Goal: Use online tool/utility: Utilize a website feature to perform a specific function

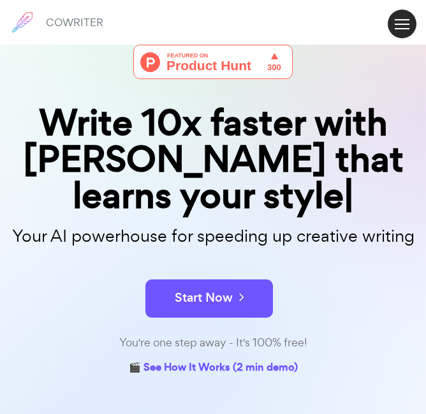
click at [401, 22] on button at bounding box center [402, 24] width 29 height 29
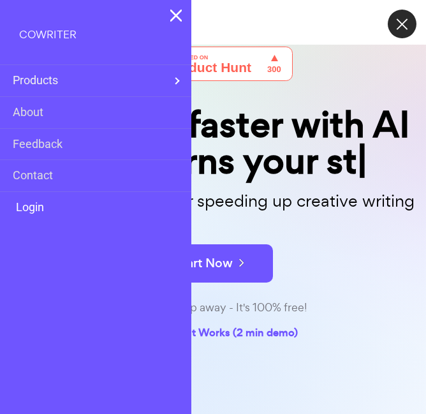
click at [44, 205] on link "Login" at bounding box center [28, 207] width 31 height 19
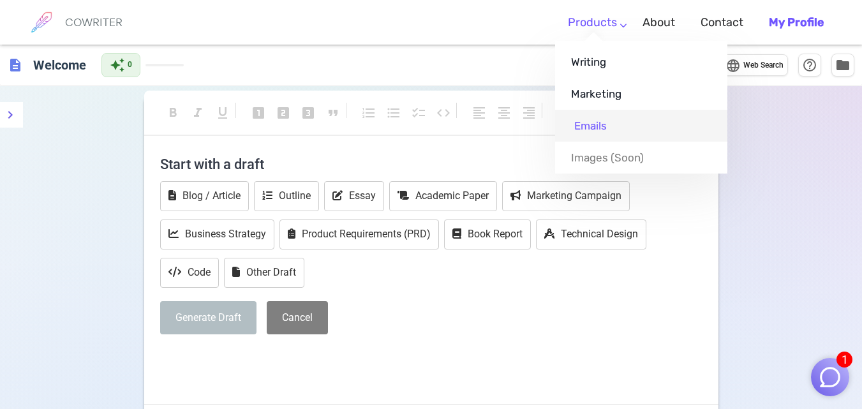
click at [435, 125] on link "Emails" at bounding box center [641, 126] width 172 height 32
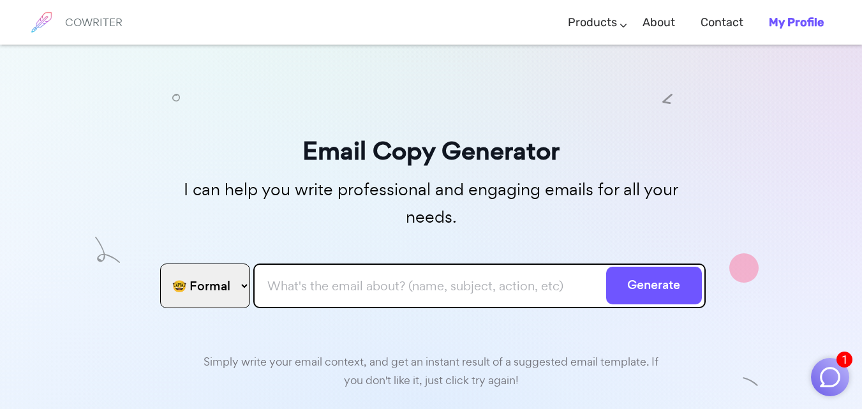
click at [211, 267] on select "🤓 Formal 😊 Friendly 😂 Funny 🥹 Emotional 😊 Sweet 🥸 Bold" at bounding box center [205, 286] width 90 height 45
select select "sweet"
click at [160, 264] on select "🤓 Formal 😊 Friendly 😂 Funny 🥹 Emotional 😊 Sweet 🥸 Bold" at bounding box center [205, 286] width 90 height 45
click at [255, 264] on input "text" at bounding box center [479, 286] width 453 height 45
paste input "Dear [PERSON_NAME], I hope this message finds you well. I’m following up on the…"
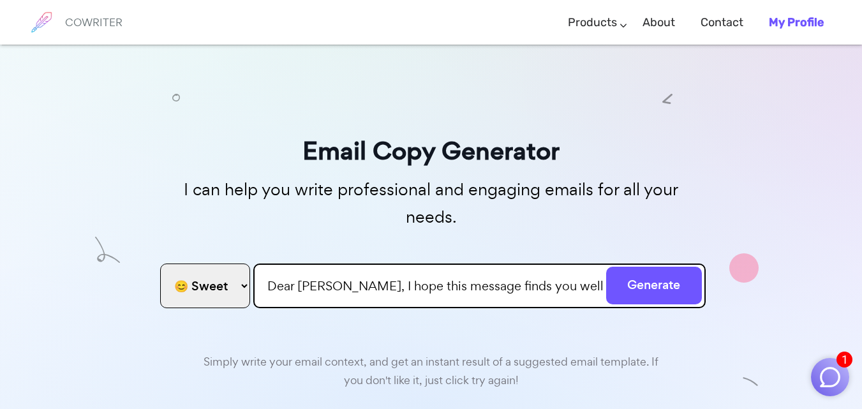
scroll to position [0, 3289]
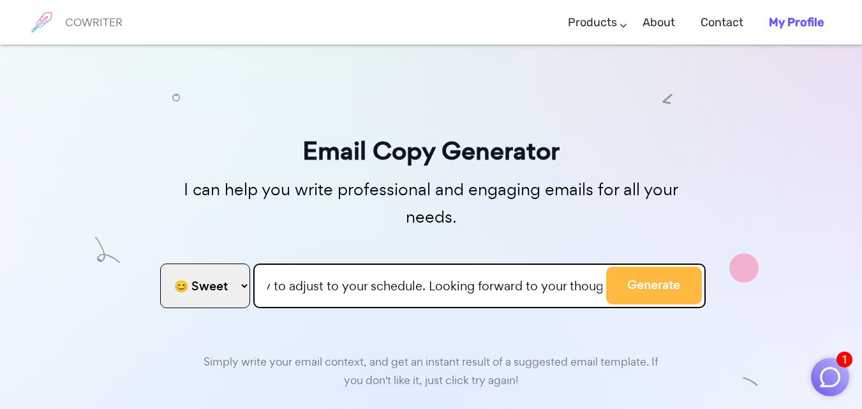
type input "Dear [PERSON_NAME], I hope this message finds you well. I’m following up on the…"
click at [435, 267] on button "Generate" at bounding box center [654, 286] width 96 height 38
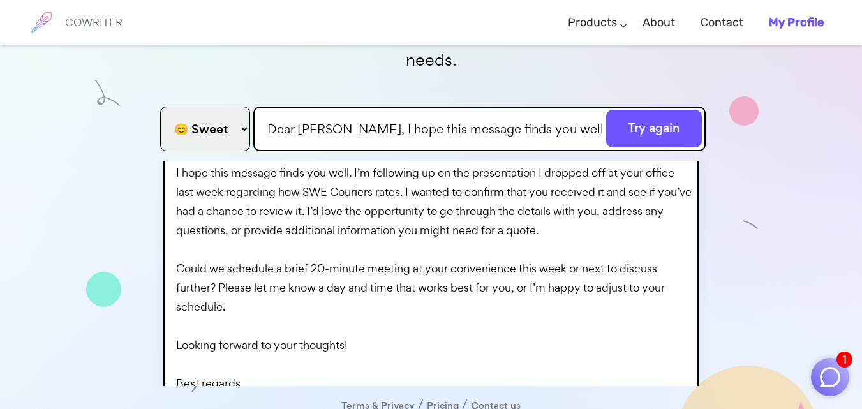
scroll to position [101, 0]
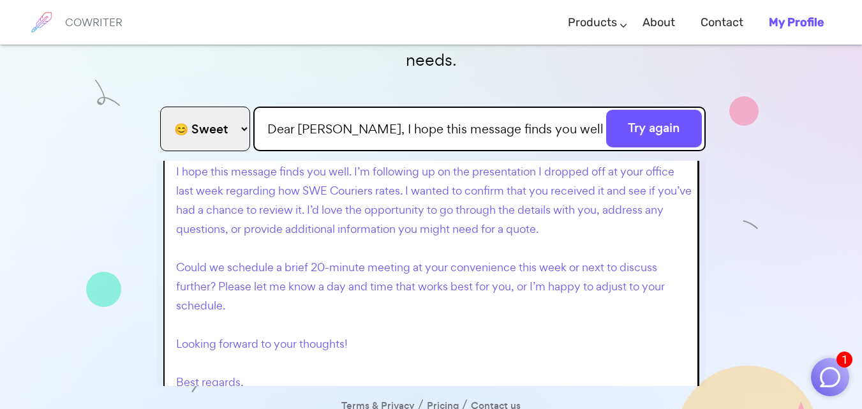
click at [360, 165] on p "Subject: Follow-Up on SWE Couriers Presentation Dear [PERSON_NAME], I hope this…" at bounding box center [434, 258] width 516 height 345
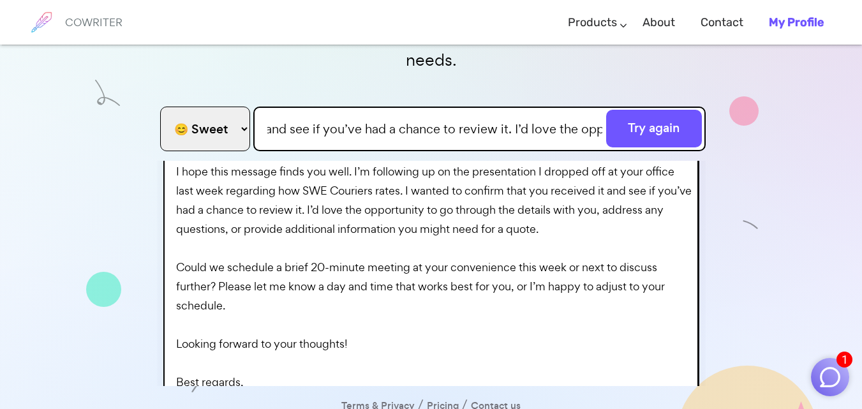
scroll to position [0, 3289]
drag, startPoint x: 253, startPoint y: 99, endPoint x: 871, endPoint y: 119, distance: 618.8
click at [435, 119] on html "1 COWRITER Products Writing Marketing Emails Images (soon) About Contact My Pro…" at bounding box center [431, 140] width 862 height 594
paste input "Dear [PERSON_NAME], Happy spring and I hope you’re having a great start to the …"
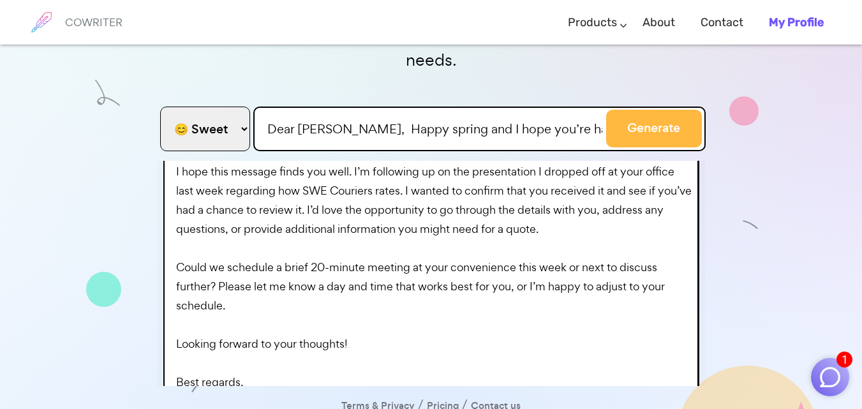
click at [435, 110] on button "Generate" at bounding box center [654, 129] width 96 height 38
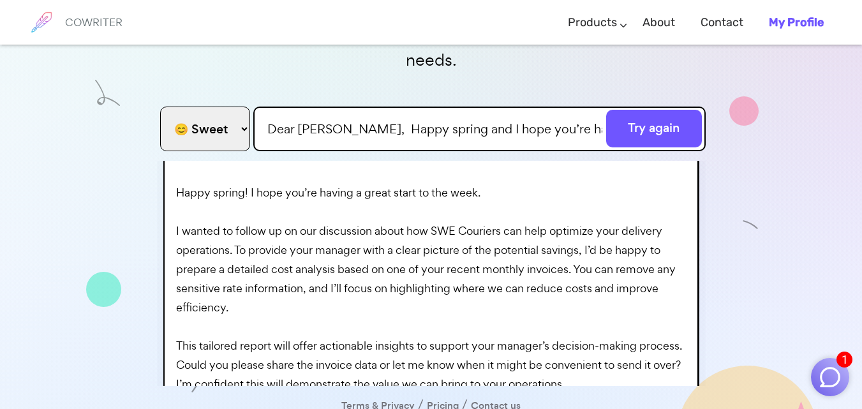
scroll to position [140, 0]
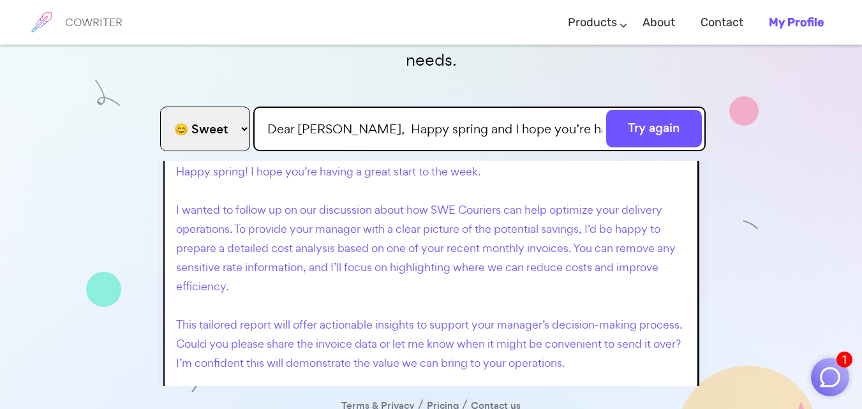
click at [332, 240] on p "**Subject:** Unlock Potential Savings with SWE Couriers **Email Body:** Dear [P…" at bounding box center [434, 267] width 516 height 440
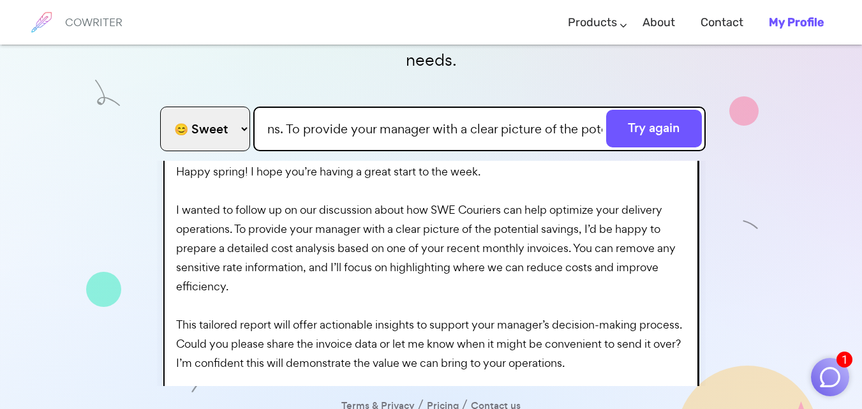
scroll to position [0, 4555]
drag, startPoint x: 256, startPoint y: 103, endPoint x: 871, endPoint y: 89, distance: 615.4
click at [435, 89] on html "1 COWRITER Products Writing Marketing Emails Images (soon) About Contact My Pro…" at bounding box center [431, 140] width 862 height 594
paste input "[Client's Name], The holiday season is closing in fast, and peak delivery chaos…"
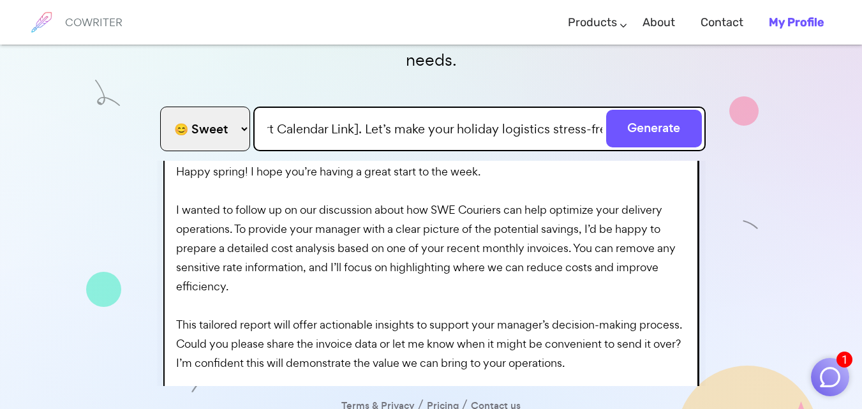
type input "Dear [Client's Name], The holiday season is closing in fast, and peak delivery …"
click at [220, 107] on select "🤓 Formal 😊 Friendly 😂 Funny 🥹 Emotional 😊 Sweet 🥸 Bold" at bounding box center [205, 129] width 90 height 45
select select "friendly"
click at [160, 107] on select "🤓 Formal 😊 Friendly 😂 Funny 🥹 Emotional 😊 Sweet 🥸 Bold" at bounding box center [205, 129] width 90 height 45
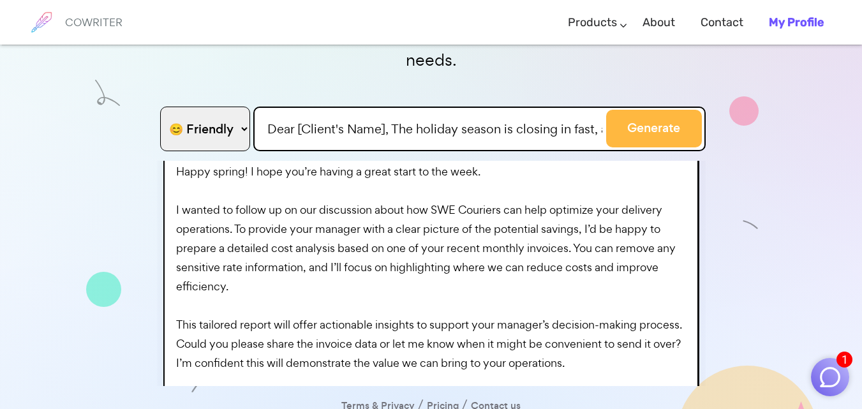
click at [435, 110] on button "Generate" at bounding box center [654, 129] width 96 height 38
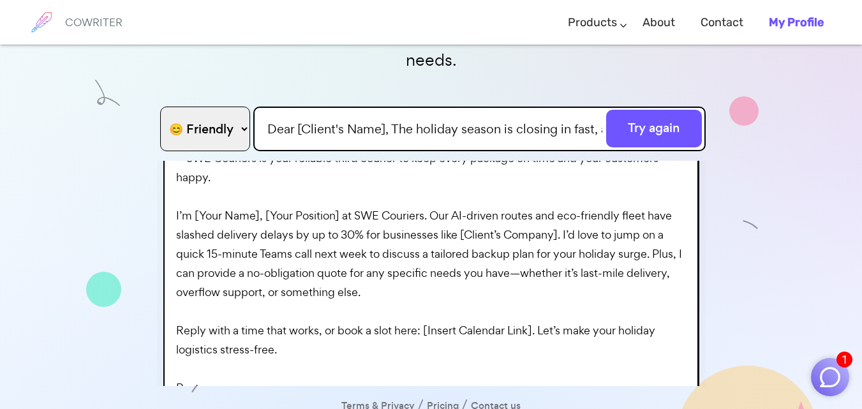
scroll to position [169, 0]
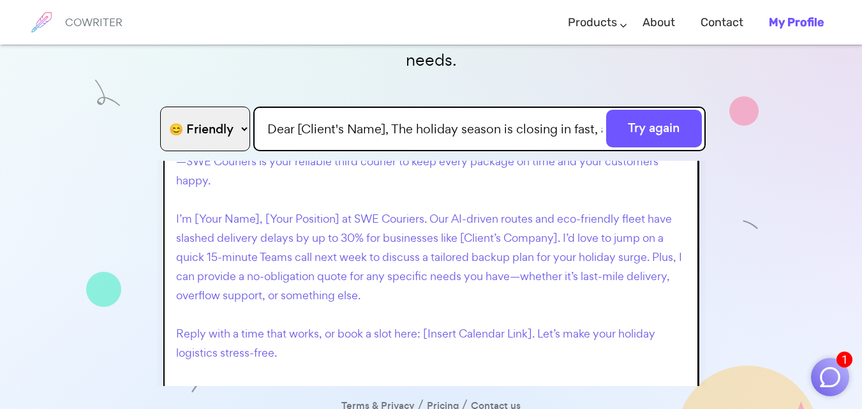
click at [217, 298] on p "**Subject:** Ensure Seamless Holiday Deliveries with SWE Couriers **Email Body:…" at bounding box center [434, 238] width 516 height 440
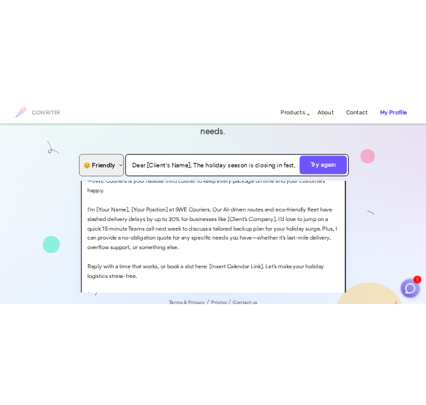
scroll to position [142, 0]
